Goal: Task Accomplishment & Management: Complete application form

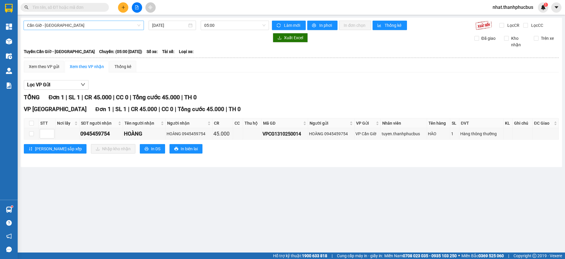
click at [100, 21] on span "Cần Giờ - [GEOGRAPHIC_DATA]" at bounding box center [83, 25] width 113 height 9
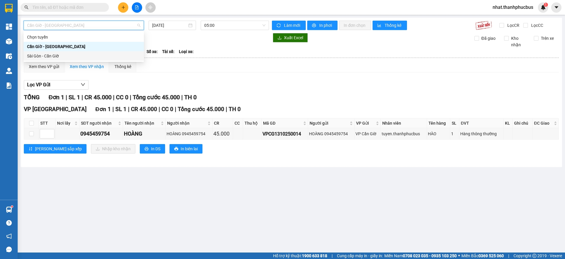
click at [55, 56] on div "Sài Gòn - Cần Giờ" at bounding box center [83, 56] width 113 height 6
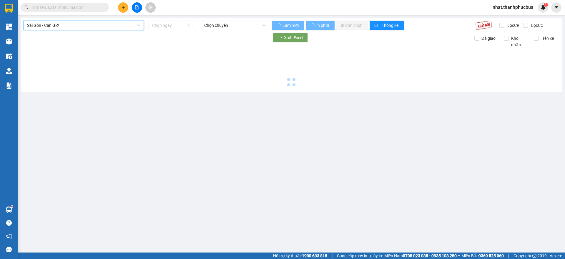
type input "[DATE]"
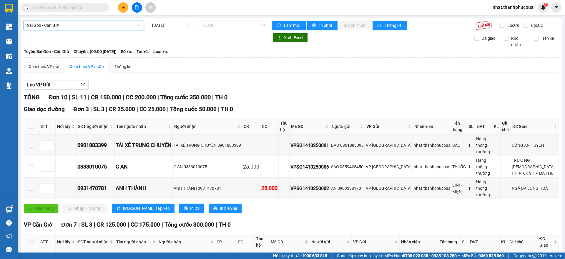
click at [221, 28] on span "09:00" at bounding box center [234, 25] width 61 height 9
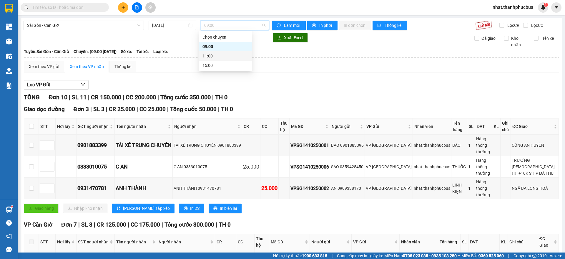
click at [217, 54] on div "11:00" at bounding box center [225, 56] width 46 height 6
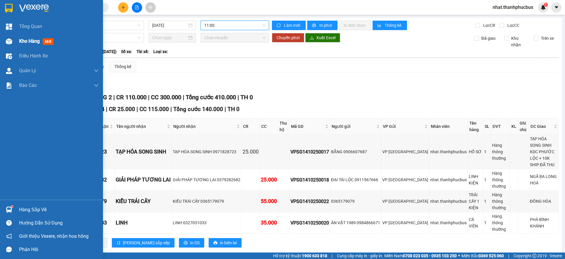
click at [6, 39] on img at bounding box center [9, 41] width 6 height 6
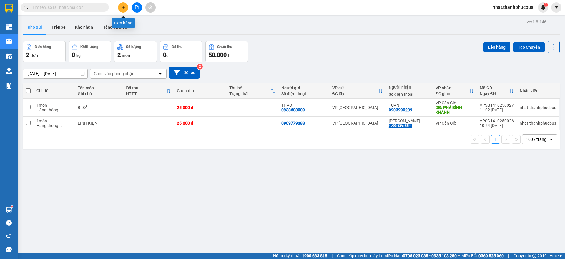
click at [121, 9] on icon "plus" at bounding box center [123, 7] width 4 height 4
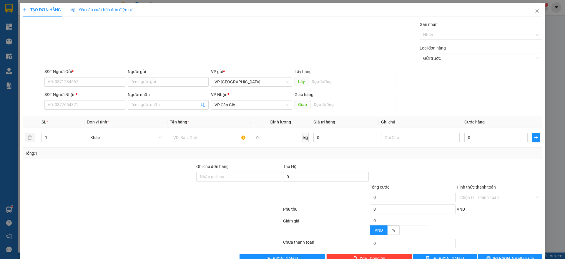
click at [66, 76] on div "SĐT Người Gửi *" at bounding box center [84, 72] width 81 height 9
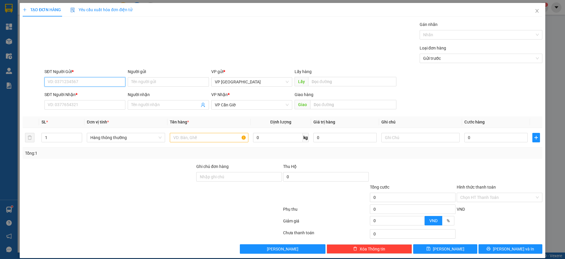
click at [57, 81] on input "SĐT Người Gửi *" at bounding box center [84, 81] width 81 height 9
type input "0911132959"
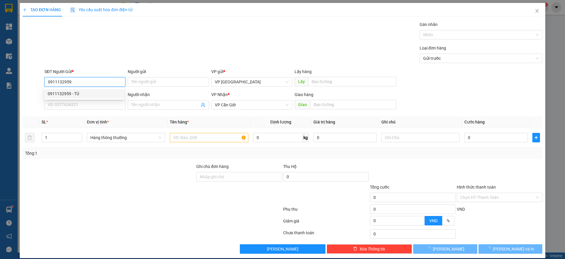
click at [73, 96] on div "0911132959 - TÚ" at bounding box center [84, 93] width 73 height 6
type input "TÚ"
type input "90.000"
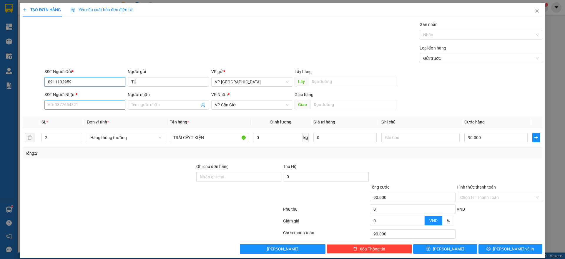
type input "0911132959"
click at [77, 104] on input "SĐT Người Nhận *" at bounding box center [84, 104] width 81 height 9
click at [77, 117] on div "0777658020 - [PERSON_NAME]" at bounding box center [84, 116] width 73 height 6
type input "0777658020"
type input "[PERSON_NAME]"
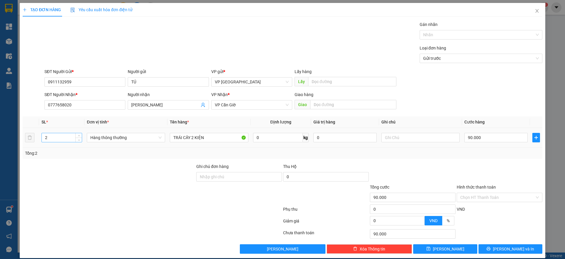
click at [65, 142] on div "2" at bounding box center [61, 137] width 41 height 9
click at [61, 136] on input "2" at bounding box center [62, 137] width 40 height 9
type input "1"
click at [219, 139] on input "TRÁI CÂY 2 KIỆN" at bounding box center [209, 137] width 78 height 9
type input "TRÁI CÂY 2 KIỆ"
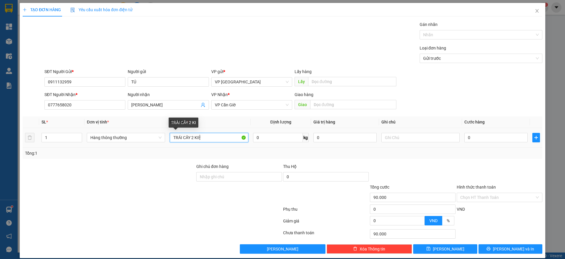
type input "0"
type input "TRÁI CÂY 2 KI"
type input "0"
type input "TRÁI CÂY"
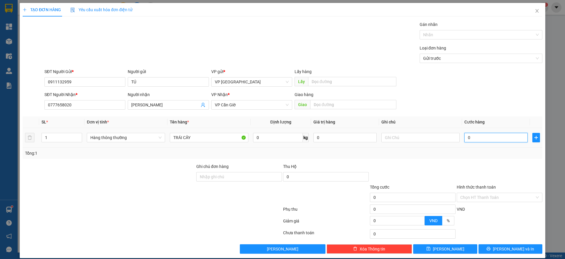
click at [478, 137] on input "0" at bounding box center [495, 137] width 63 height 9
type input "4"
type input "45"
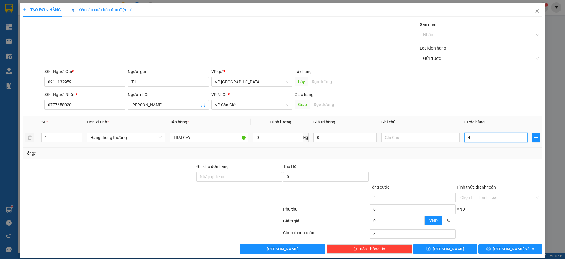
type input "45"
type input "450"
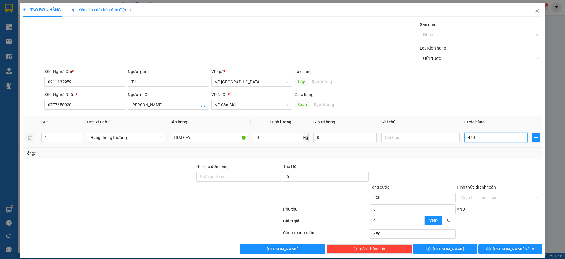
type input "4.500"
type input "45.000"
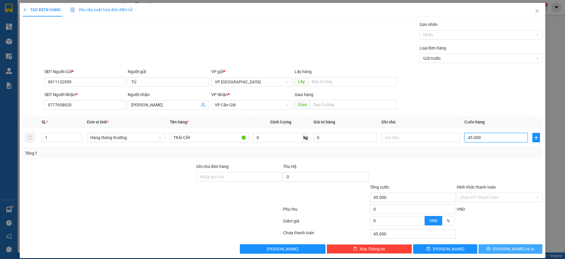
type input "45.000"
click at [507, 252] on button "[PERSON_NAME] và In" at bounding box center [510, 248] width 64 height 9
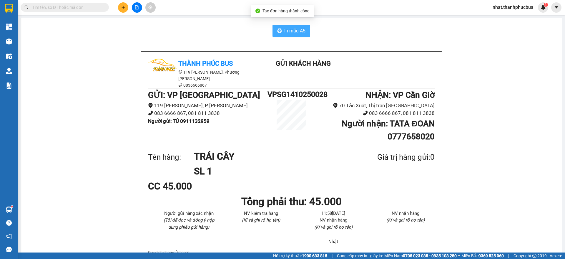
click at [299, 28] on span "In mẫu A5" at bounding box center [294, 30] width 21 height 7
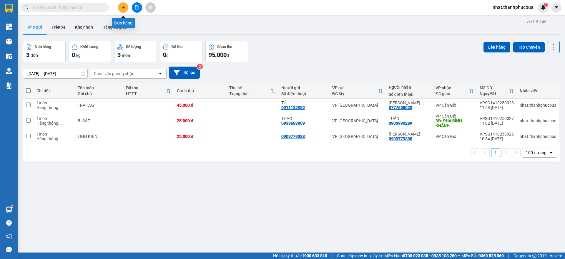
click at [120, 7] on button at bounding box center [123, 7] width 10 height 10
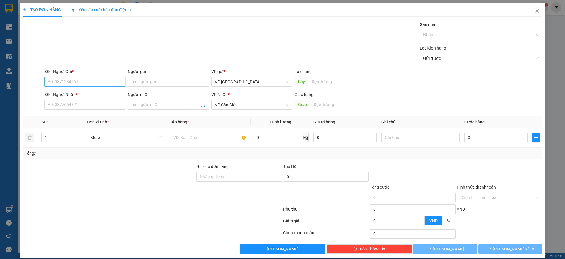
click at [76, 81] on input "SĐT Người Gửi *" at bounding box center [84, 81] width 81 height 9
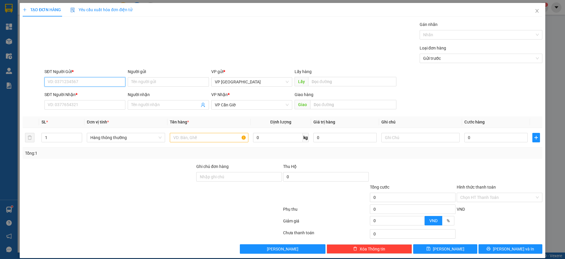
click at [76, 82] on input "SĐT Người Gửi *" at bounding box center [84, 81] width 81 height 9
click at [67, 103] on input "SĐT Người Nhận *" at bounding box center [84, 104] width 81 height 9
click at [535, 10] on icon "close" at bounding box center [537, 11] width 5 height 5
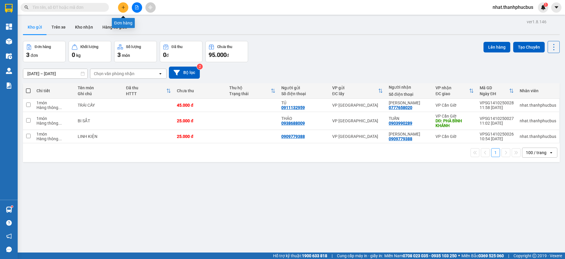
click at [121, 7] on button at bounding box center [123, 7] width 10 height 10
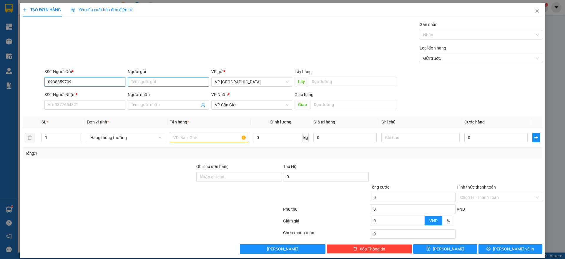
type input "0938859709"
click at [147, 80] on input "Người gửi" at bounding box center [168, 81] width 81 height 9
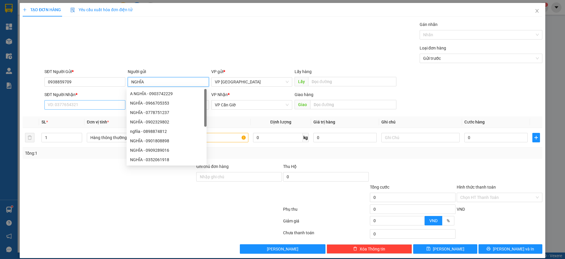
type input "NGHĨA"
click at [76, 103] on input "SĐT Người Nhận *" at bounding box center [84, 104] width 81 height 9
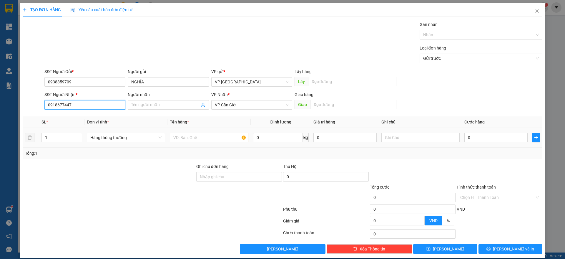
type input "0918677447"
click at [187, 137] on input "text" at bounding box center [209, 137] width 78 height 9
type input "RAU CỦ"
click at [488, 136] on input "0" at bounding box center [495, 137] width 63 height 9
type input "3"
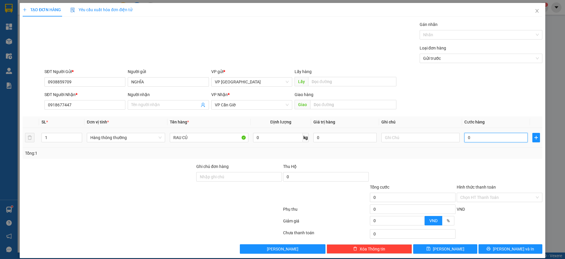
type input "3"
type input "35"
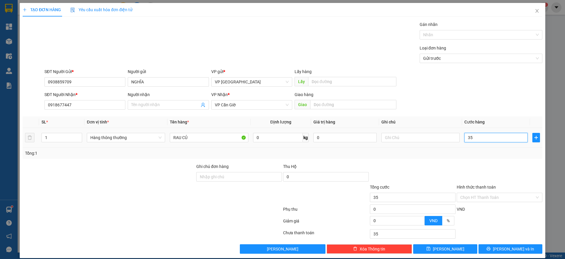
type input "350"
type input "3.500"
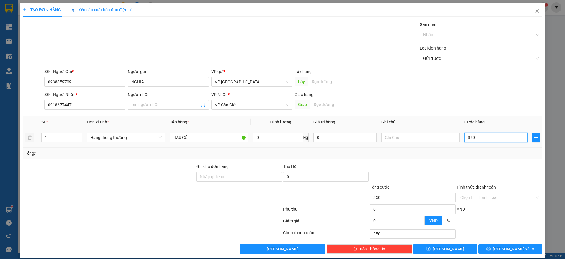
type input "3.500"
type input "35.000"
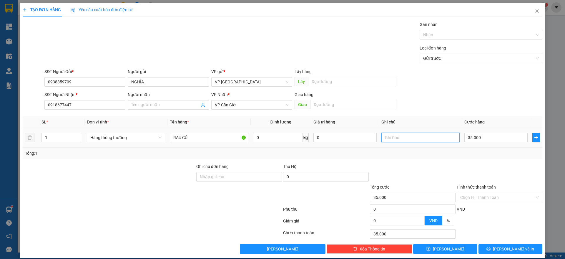
click at [386, 137] on input "text" at bounding box center [420, 137] width 78 height 9
type input "TIỆM VÀNG THẾ PHONG"
click at [469, 137] on input "35.000" at bounding box center [495, 137] width 63 height 9
type input "4"
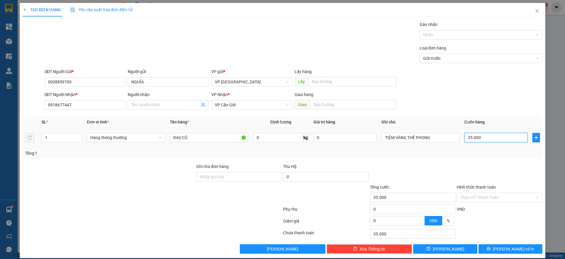
type input "4"
type input "45"
type input "450"
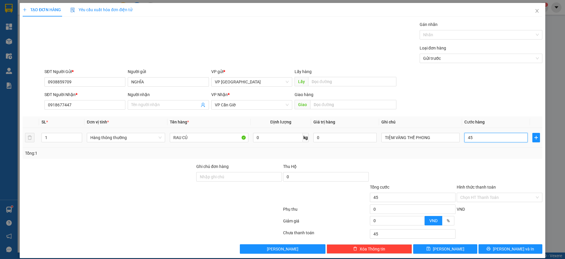
type input "450"
type input "4.500"
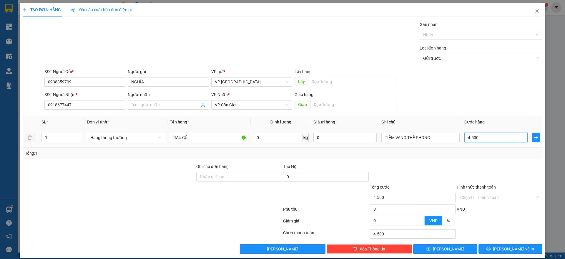
type input "45.000"
click at [444, 137] on input "TIỆM VÀNG THẾ PHONG" at bounding box center [420, 137] width 78 height 9
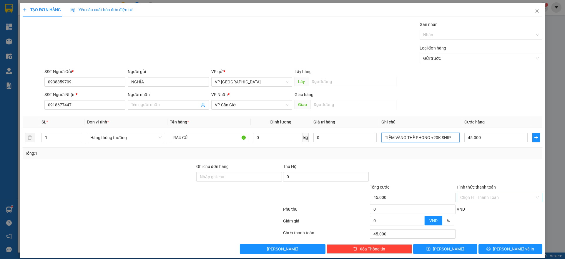
type input "TIỆM VÀNG THẾ PHONG +20K SHIP"
click at [486, 198] on input "Hình thức thanh toán" at bounding box center [497, 197] width 74 height 9
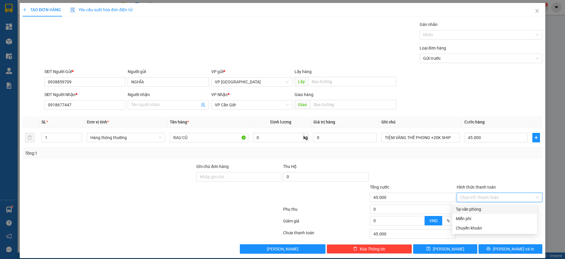
click at [473, 208] on div "Tại văn phòng" at bounding box center [495, 209] width 78 height 6
type input "0"
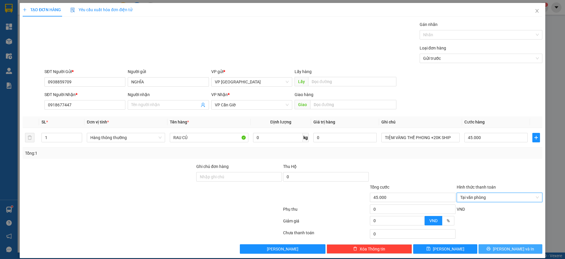
click at [514, 247] on span "[PERSON_NAME] và In" at bounding box center [513, 248] width 41 height 6
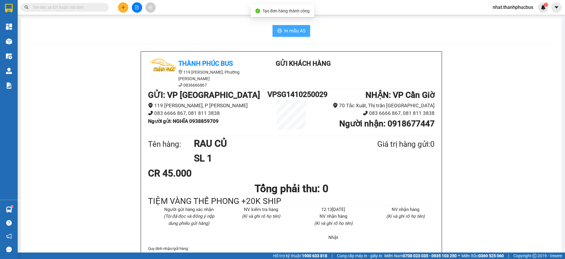
click at [285, 34] on span "In mẫu A5" at bounding box center [294, 30] width 21 height 7
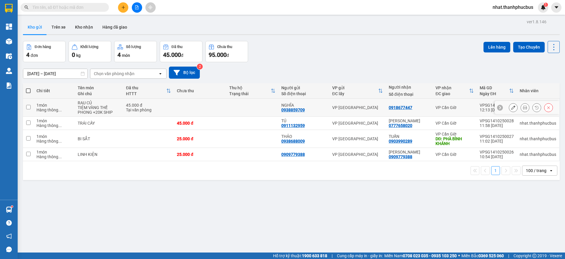
click at [440, 108] on div "VP Cần Giờ" at bounding box center [454, 107] width 38 height 5
checkbox input "true"
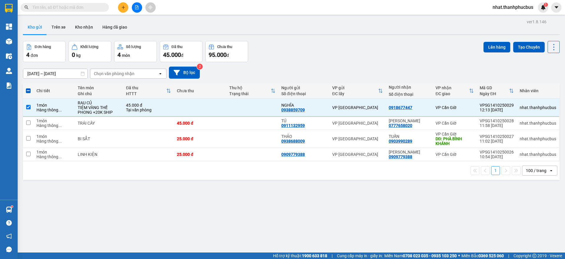
click at [28, 89] on span at bounding box center [28, 90] width 5 height 5
click at [28, 88] on input "checkbox" at bounding box center [28, 88] width 0 height 0
checkbox input "true"
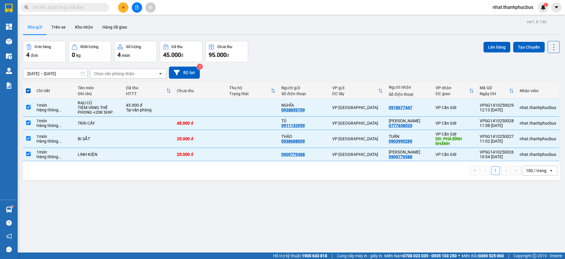
click at [28, 89] on span at bounding box center [28, 90] width 5 height 5
click at [28, 88] on input "checkbox" at bounding box center [28, 88] width 0 height 0
checkbox input "false"
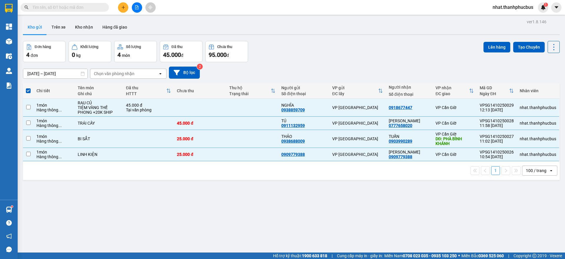
checkbox input "false"
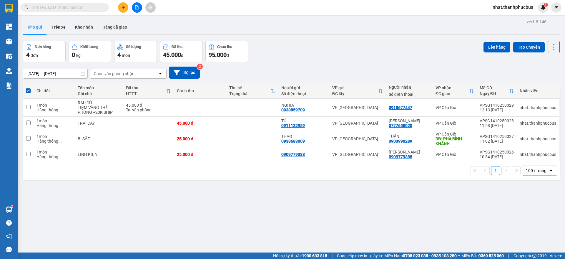
click at [28, 89] on span at bounding box center [28, 90] width 5 height 5
click at [28, 88] on input "checkbox" at bounding box center [28, 88] width 0 height 0
click at [121, 6] on button at bounding box center [123, 7] width 10 height 10
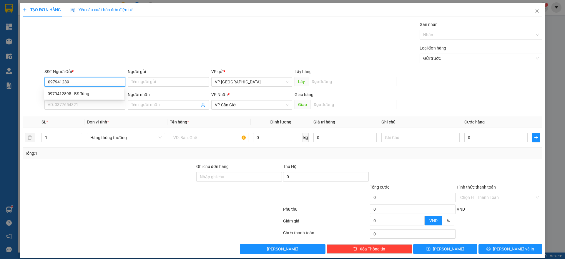
type input "0979412895"
click at [68, 97] on div "0979412895 - BS Tùng" at bounding box center [84, 93] width 80 height 9
type input "BS Tùng"
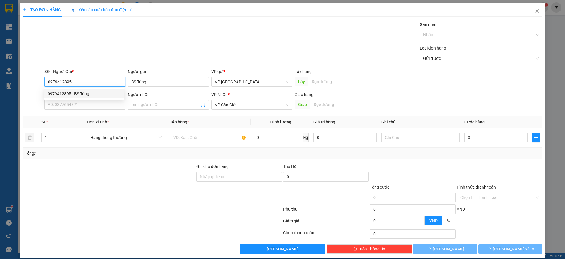
type input "35.000"
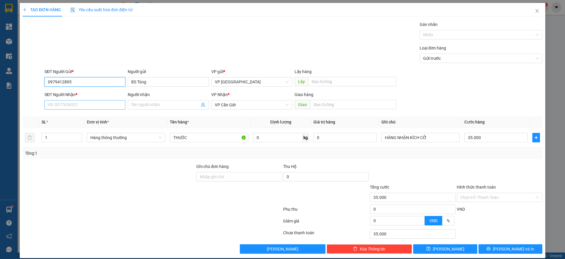
type input "0979412895"
click at [76, 102] on input "SĐT Người Nhận *" at bounding box center [84, 104] width 81 height 9
click at [76, 116] on div "0366272522 - [GEOGRAPHIC_DATA]" at bounding box center [84, 116] width 73 height 6
type input "0366272522"
type input "anh sơn"
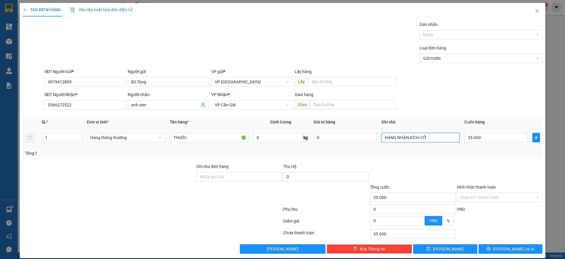
click at [442, 134] on input "HÀNG NHẬN KÍCH CỠ" at bounding box center [420, 137] width 78 height 9
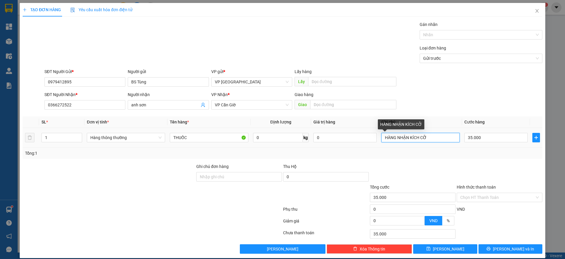
click at [442, 134] on input "HÀNG NHẬN KÍCH CỠ" at bounding box center [420, 137] width 78 height 9
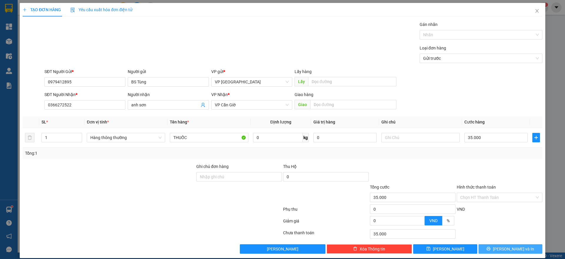
click at [502, 247] on span "[PERSON_NAME] và In" at bounding box center [513, 248] width 41 height 6
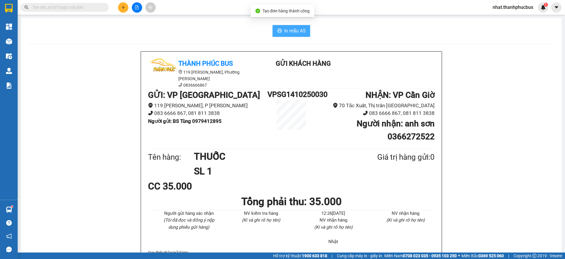
click at [295, 33] on span "In mẫu A5" at bounding box center [294, 30] width 21 height 7
